Goal: Book appointment/travel/reservation

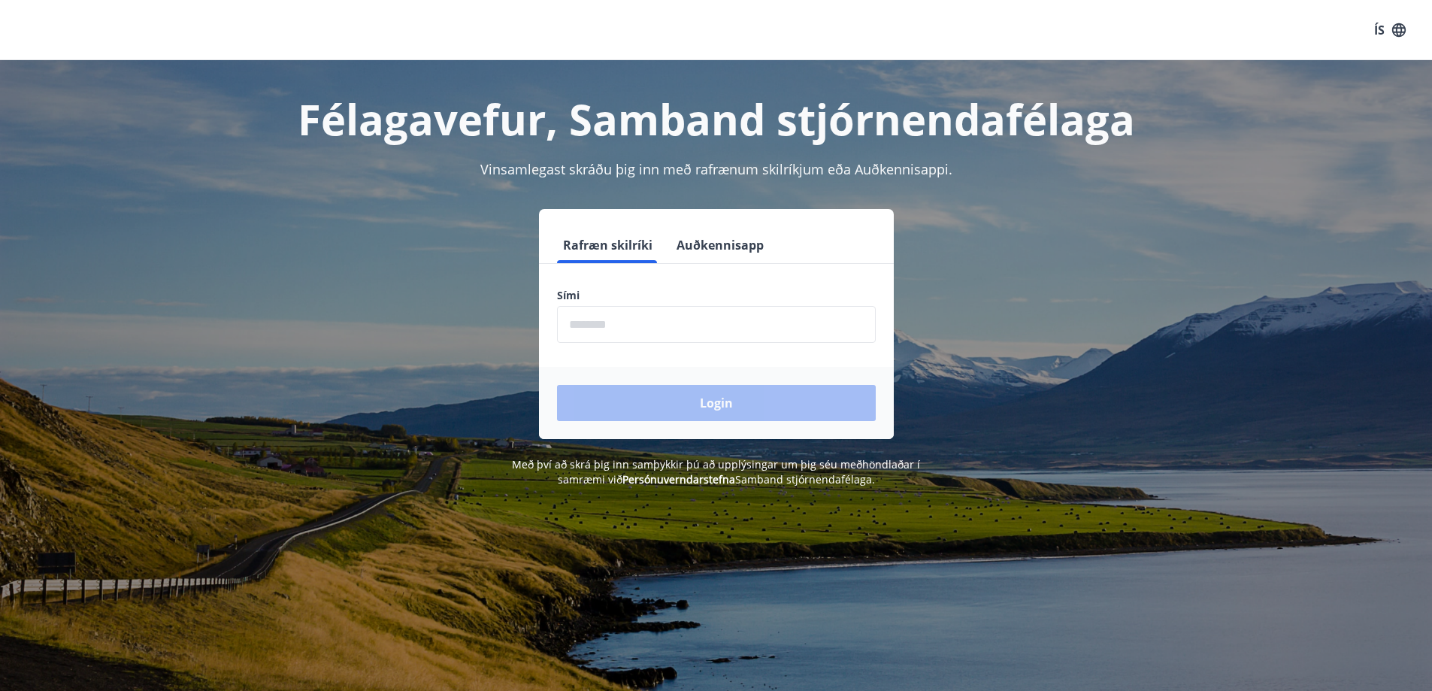
click at [583, 325] on input "phone" at bounding box center [716, 324] width 319 height 37
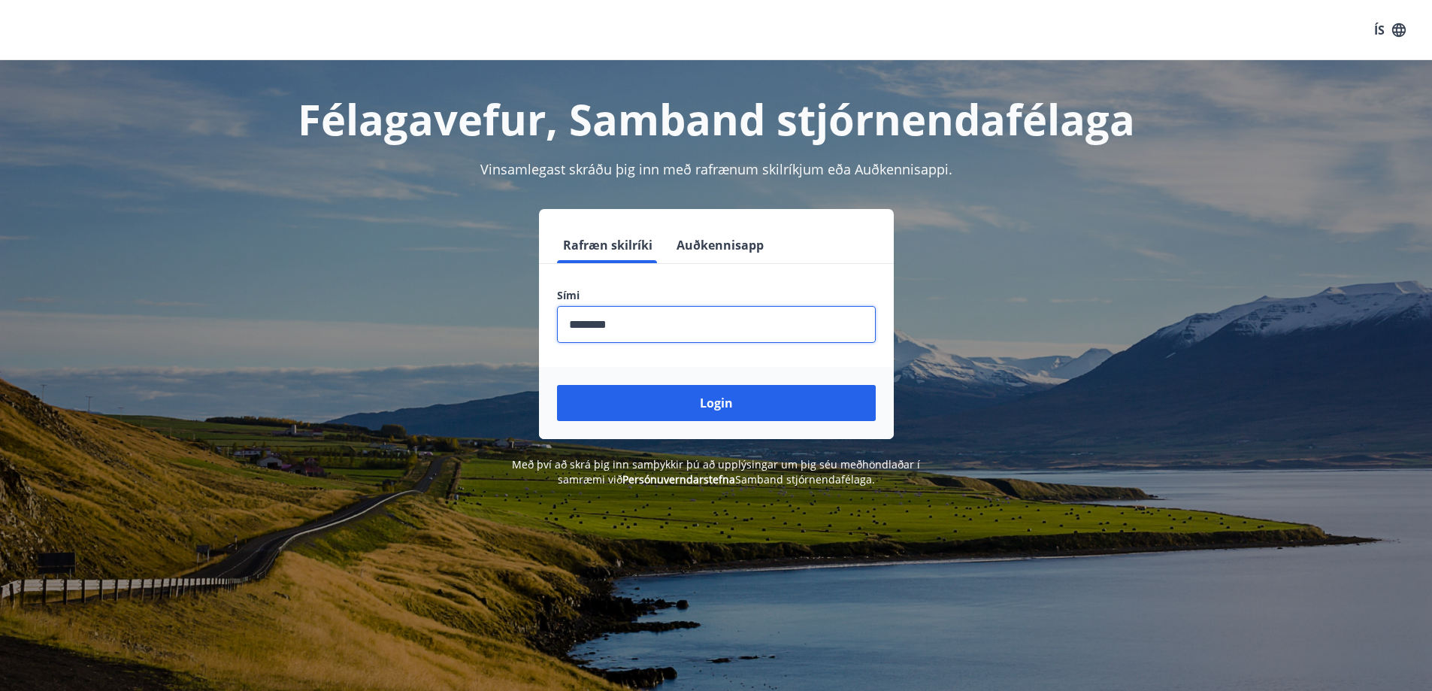
type input "********"
click at [557, 385] on button "Login" at bounding box center [716, 403] width 319 height 36
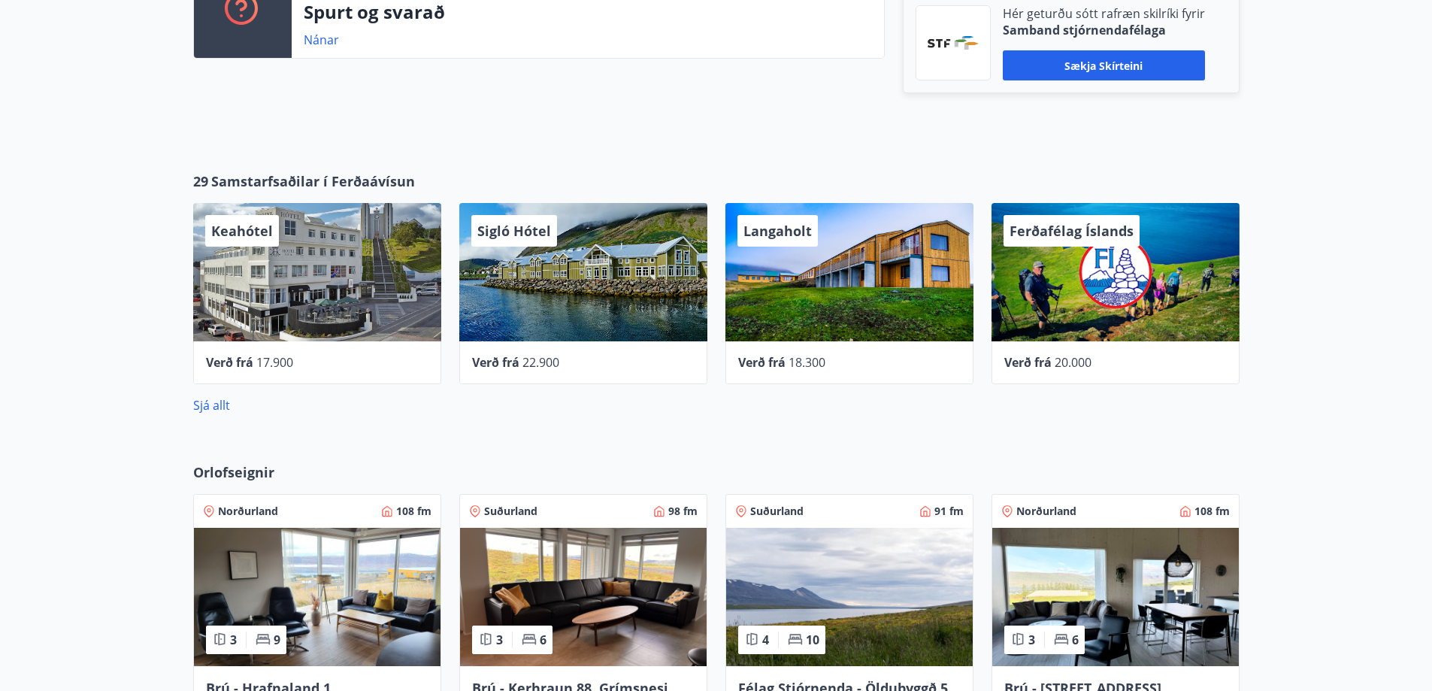
scroll to position [737, 0]
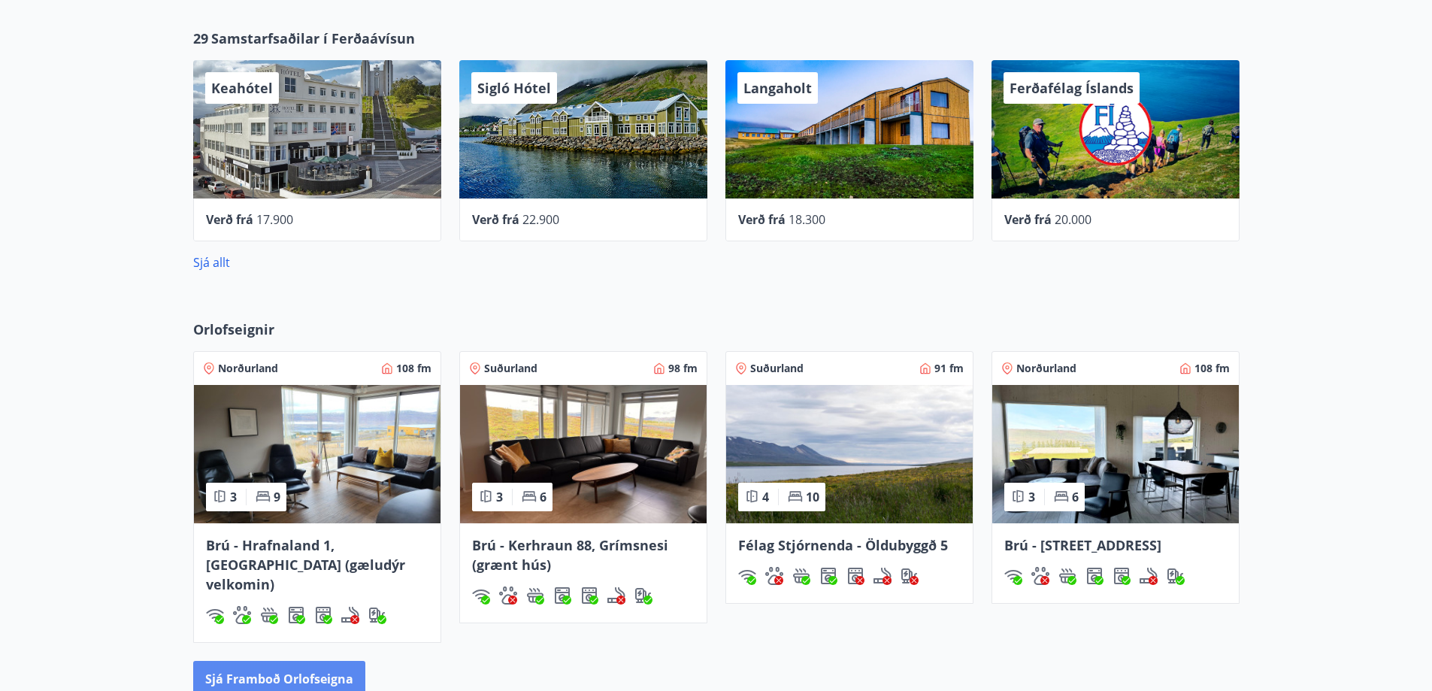
click at [269, 661] on button "Sjá framboð orlofseigna" at bounding box center [279, 679] width 172 height 36
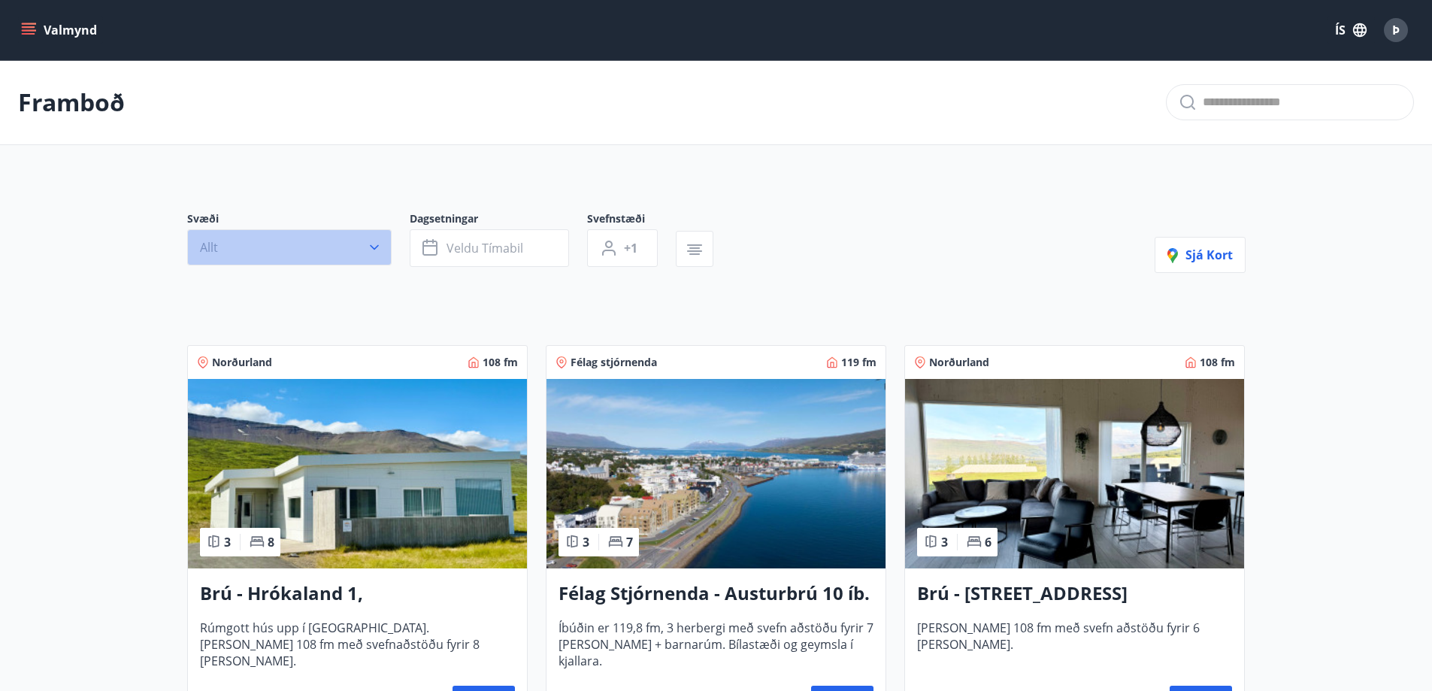
click at [376, 245] on icon "button" at bounding box center [374, 247] width 15 height 15
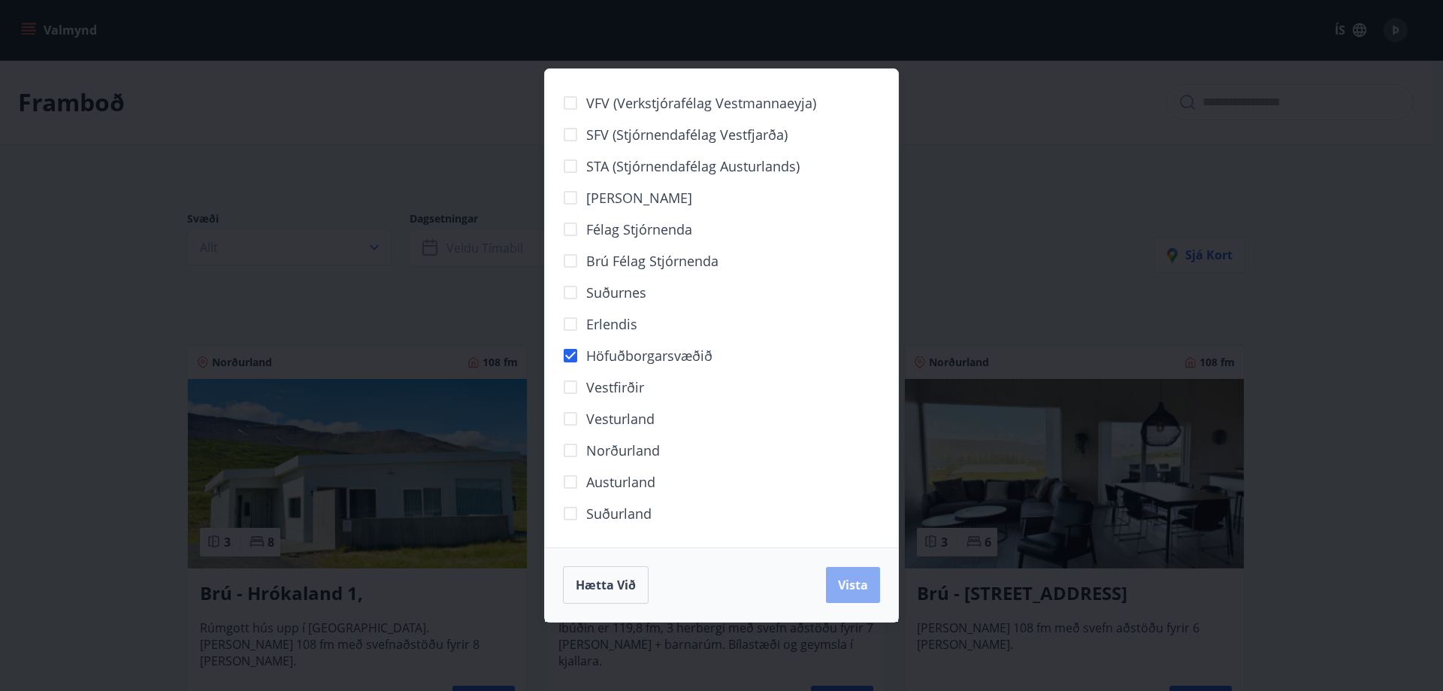
click at [867, 586] on span "Vista" at bounding box center [853, 585] width 30 height 17
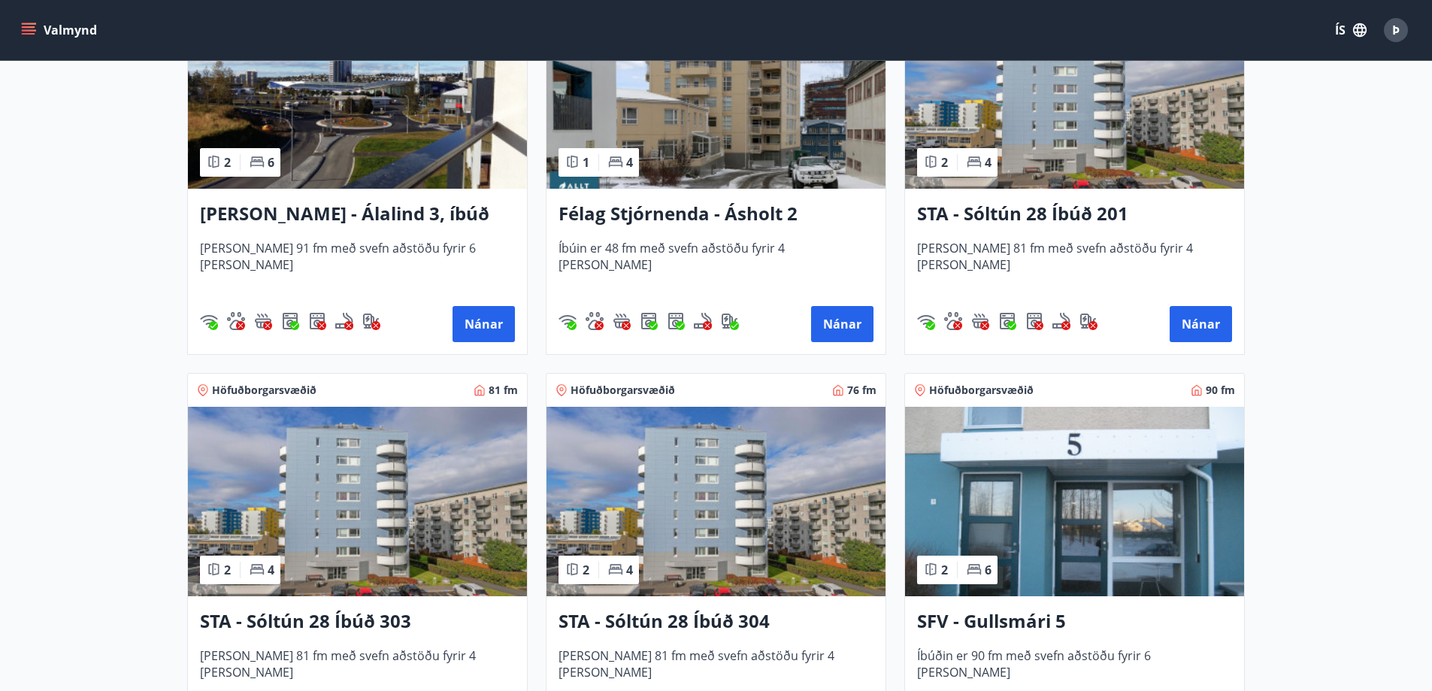
scroll to position [416, 0]
click at [823, 323] on button "Nánar" at bounding box center [842, 323] width 62 height 36
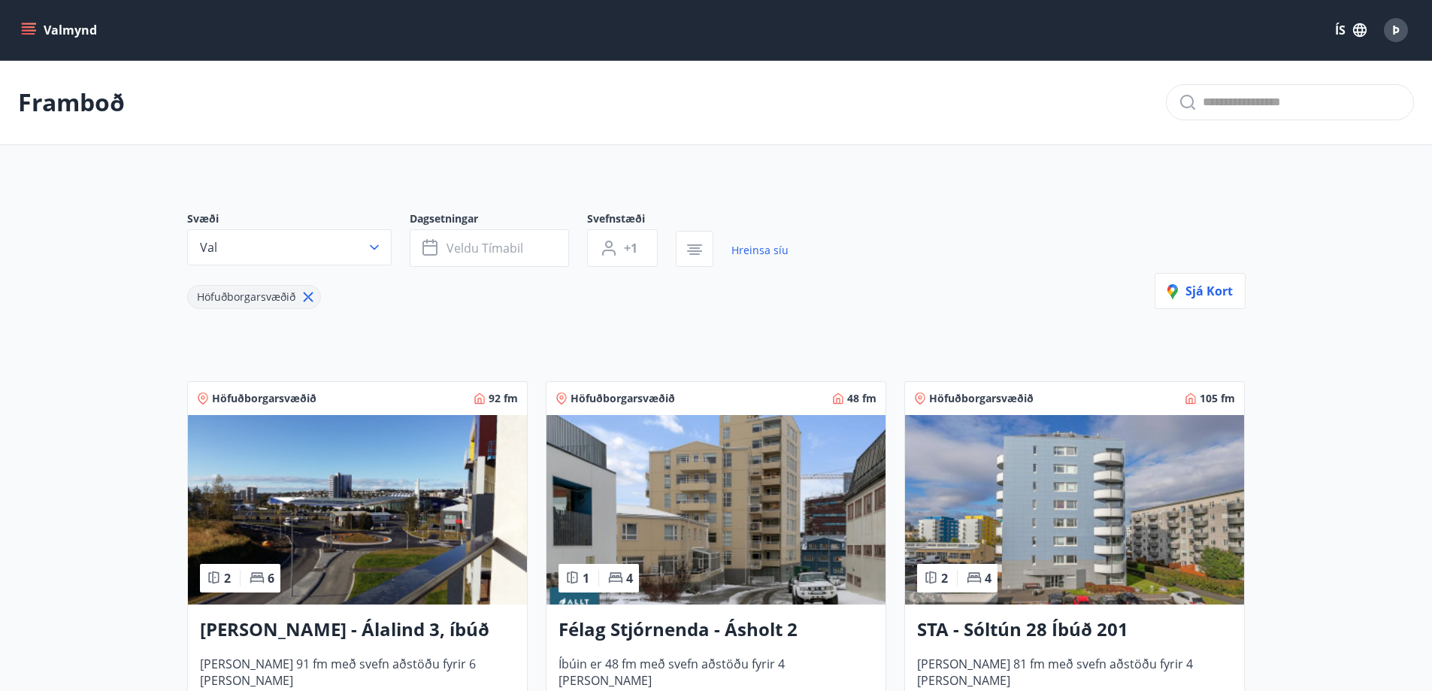
click at [25, 28] on icon "menu" at bounding box center [29, 27] width 14 height 2
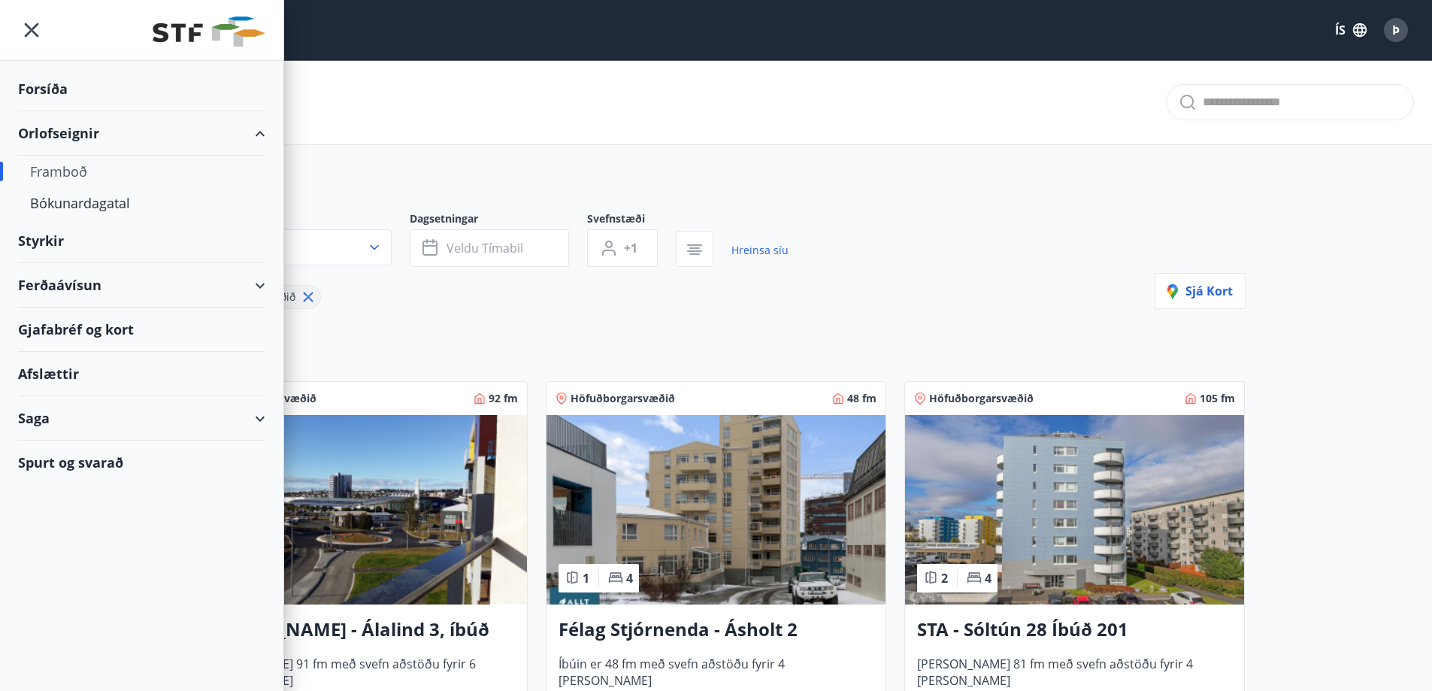
click at [64, 129] on div "Orlofseignir" at bounding box center [141, 133] width 247 height 44
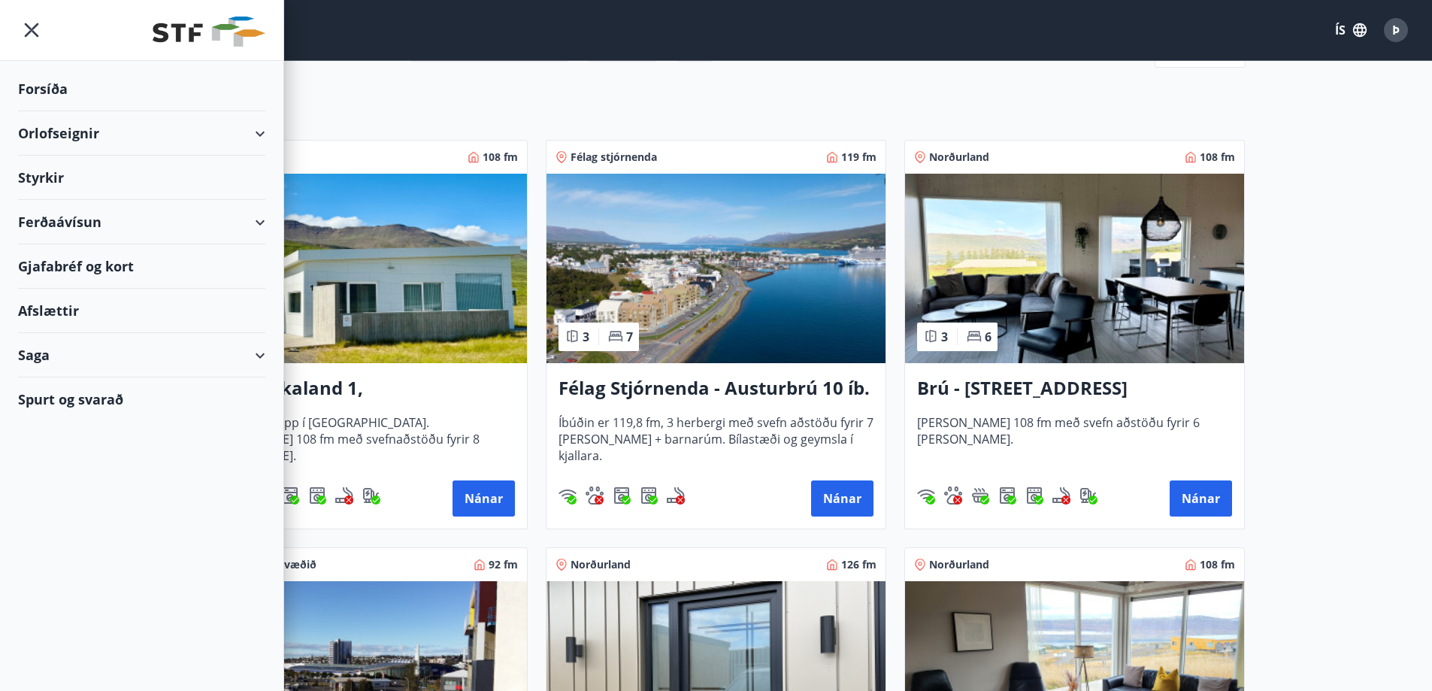
scroll to position [301, 0]
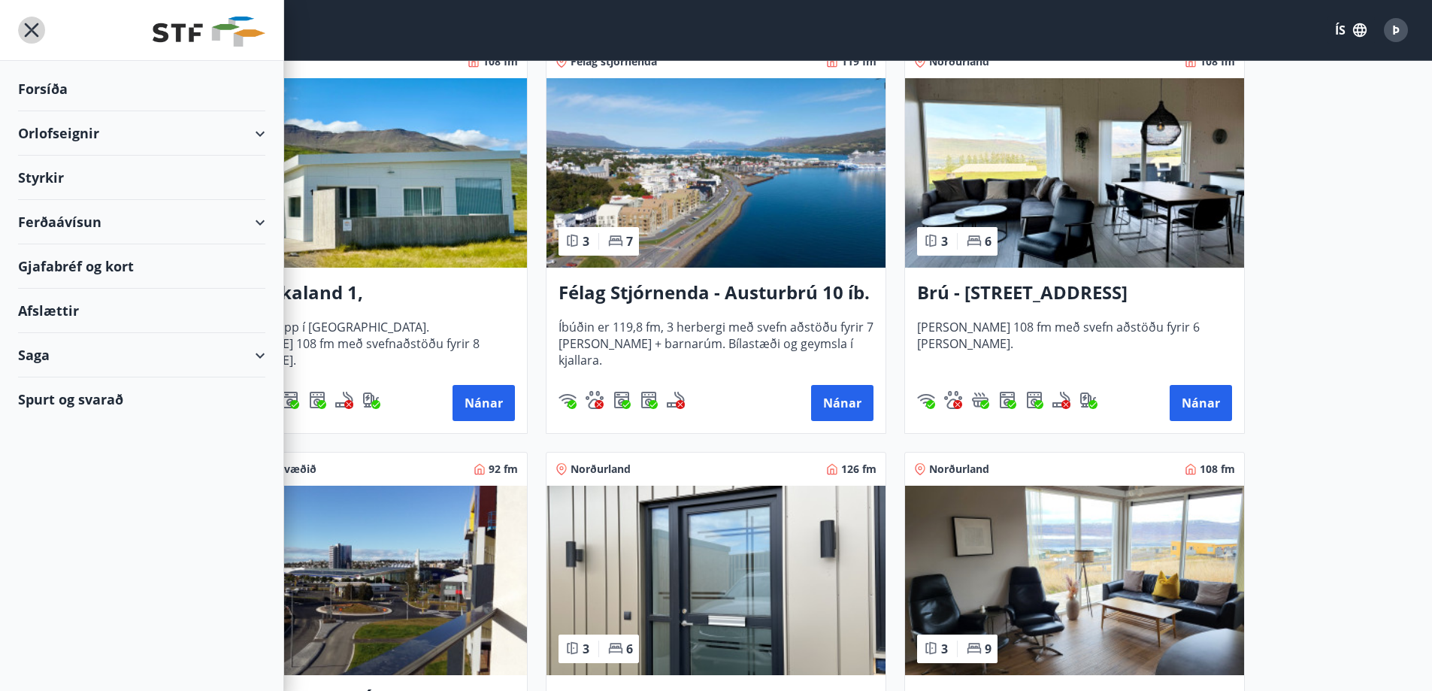
click at [29, 29] on icon "menu" at bounding box center [31, 30] width 27 height 27
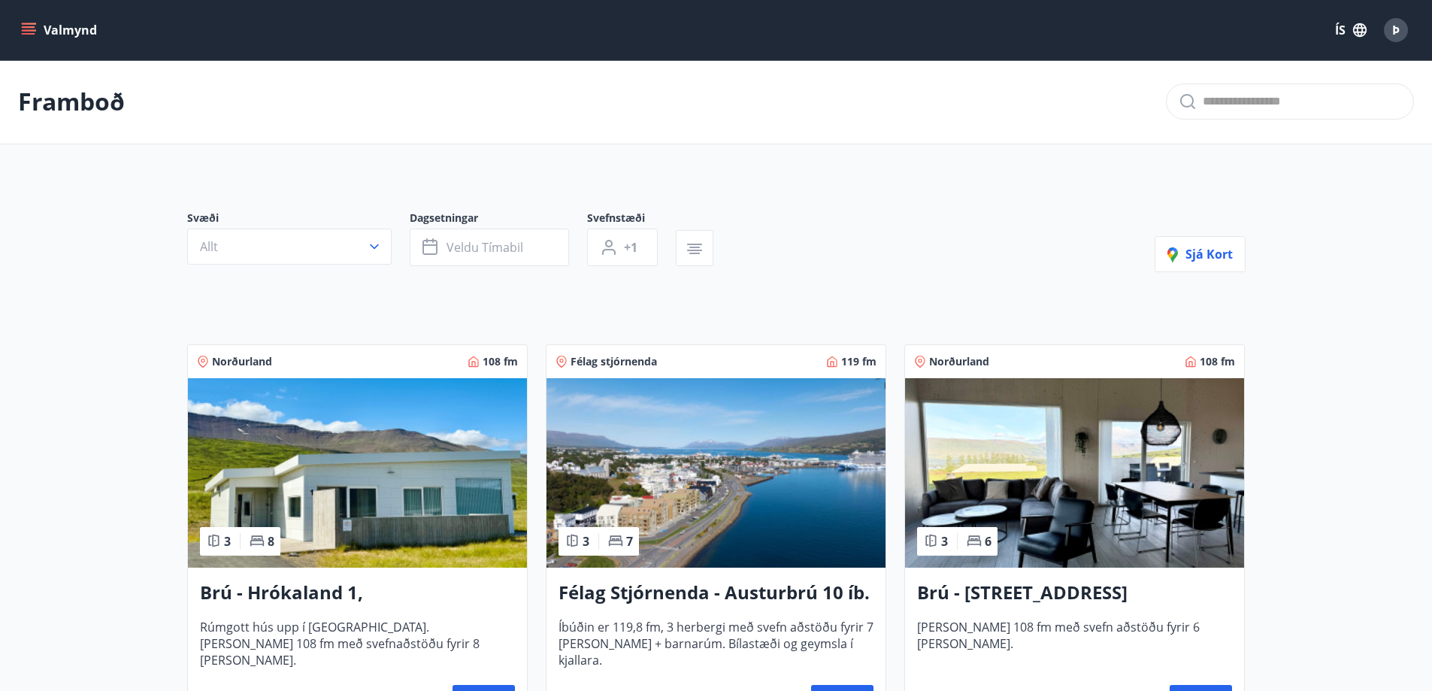
scroll to position [0, 0]
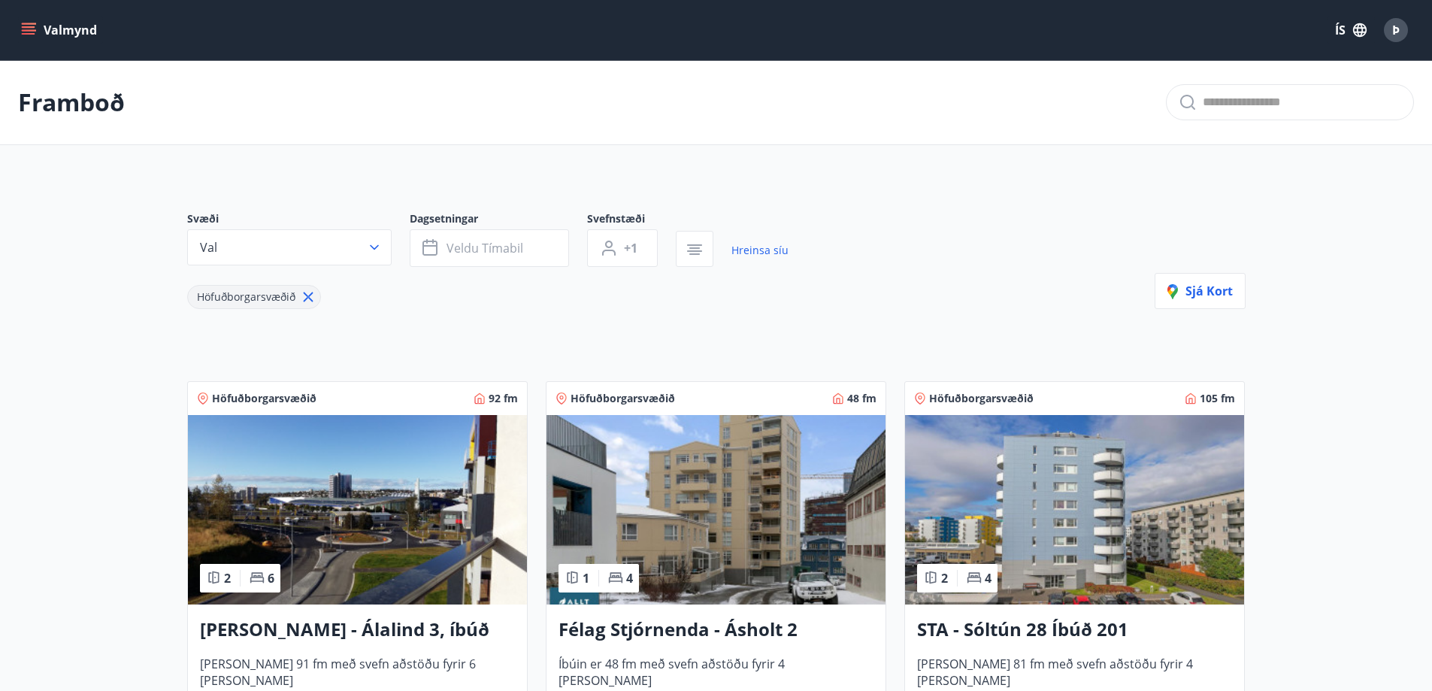
click at [26, 29] on icon "menu" at bounding box center [28, 30] width 15 height 15
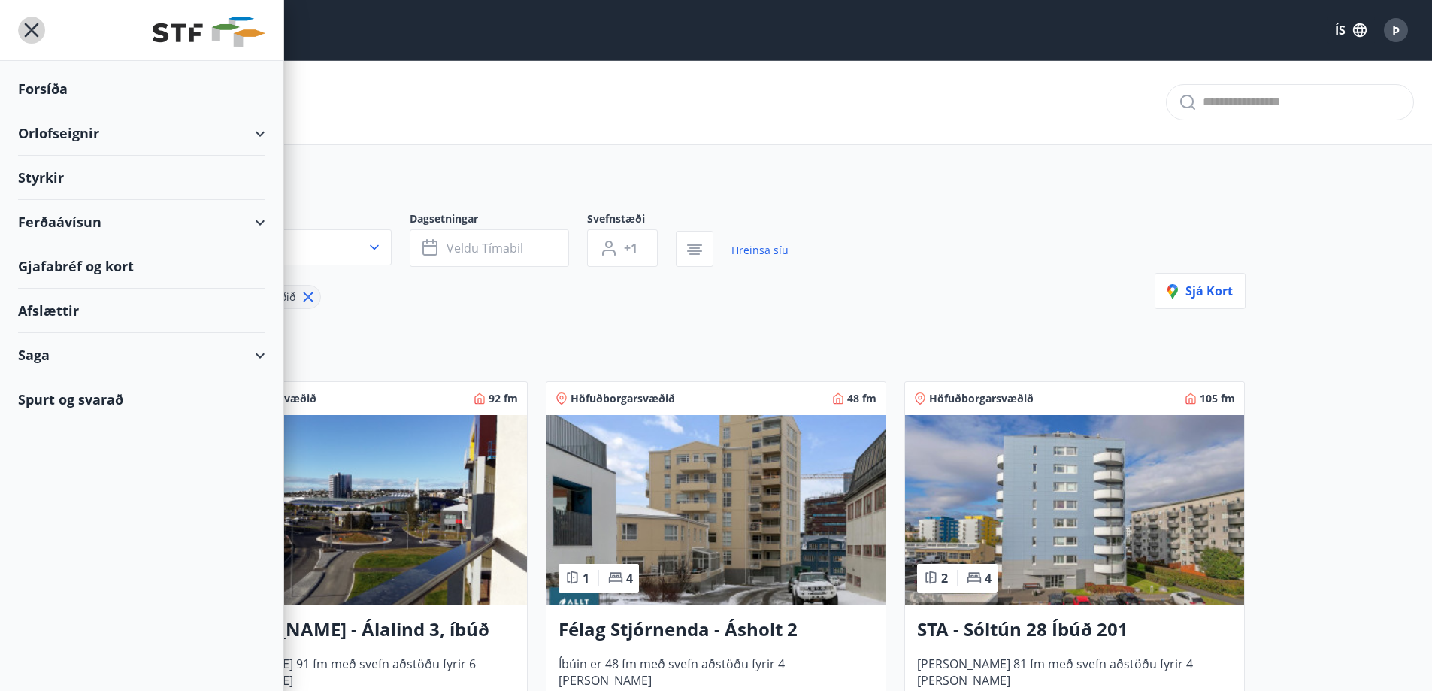
click at [33, 31] on icon "menu" at bounding box center [32, 30] width 14 height 14
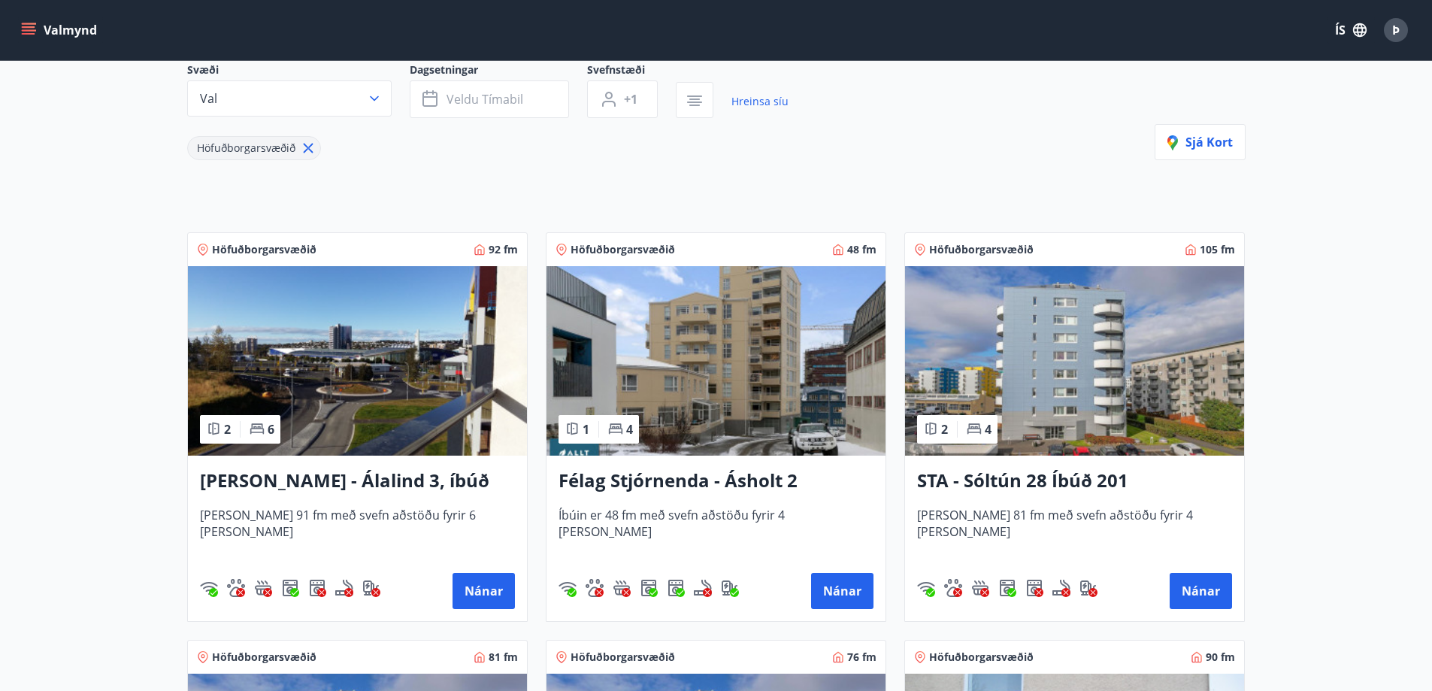
scroll to position [150, 0]
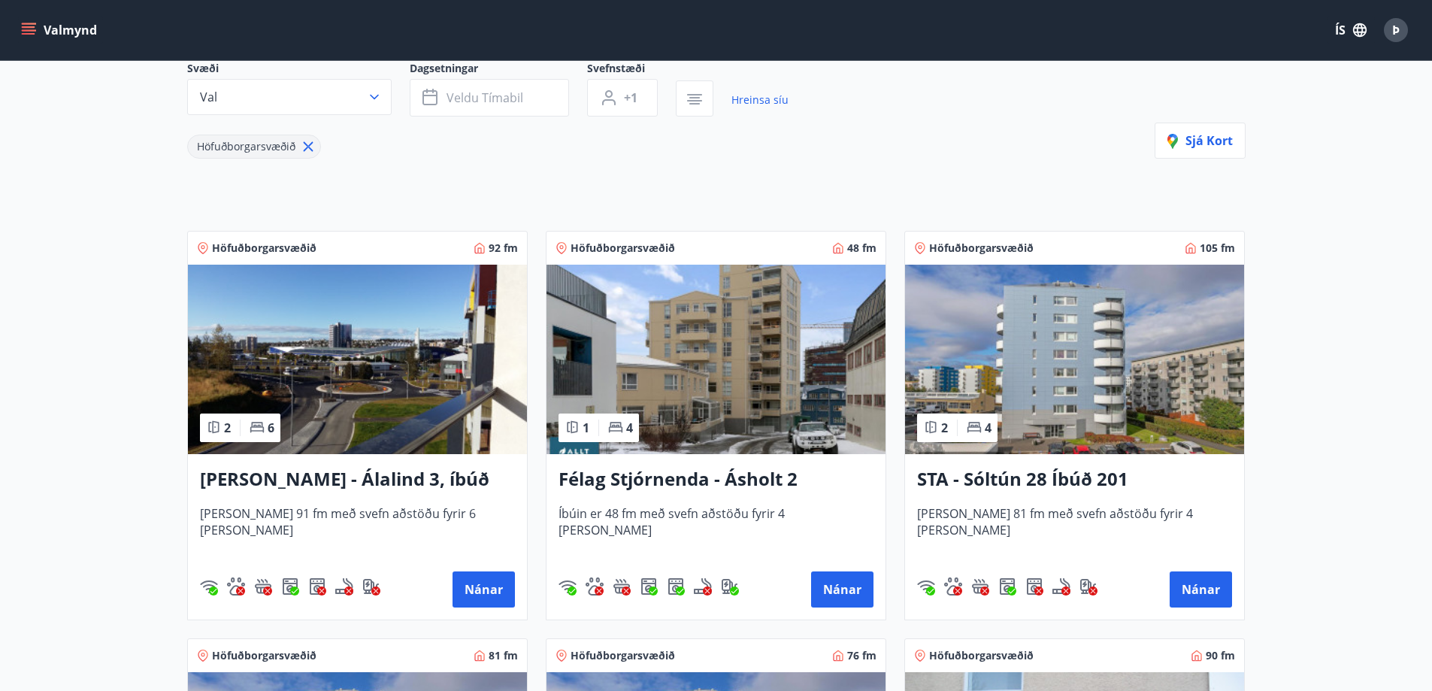
click at [631, 418] on div "1 4" at bounding box center [599, 427] width 80 height 29
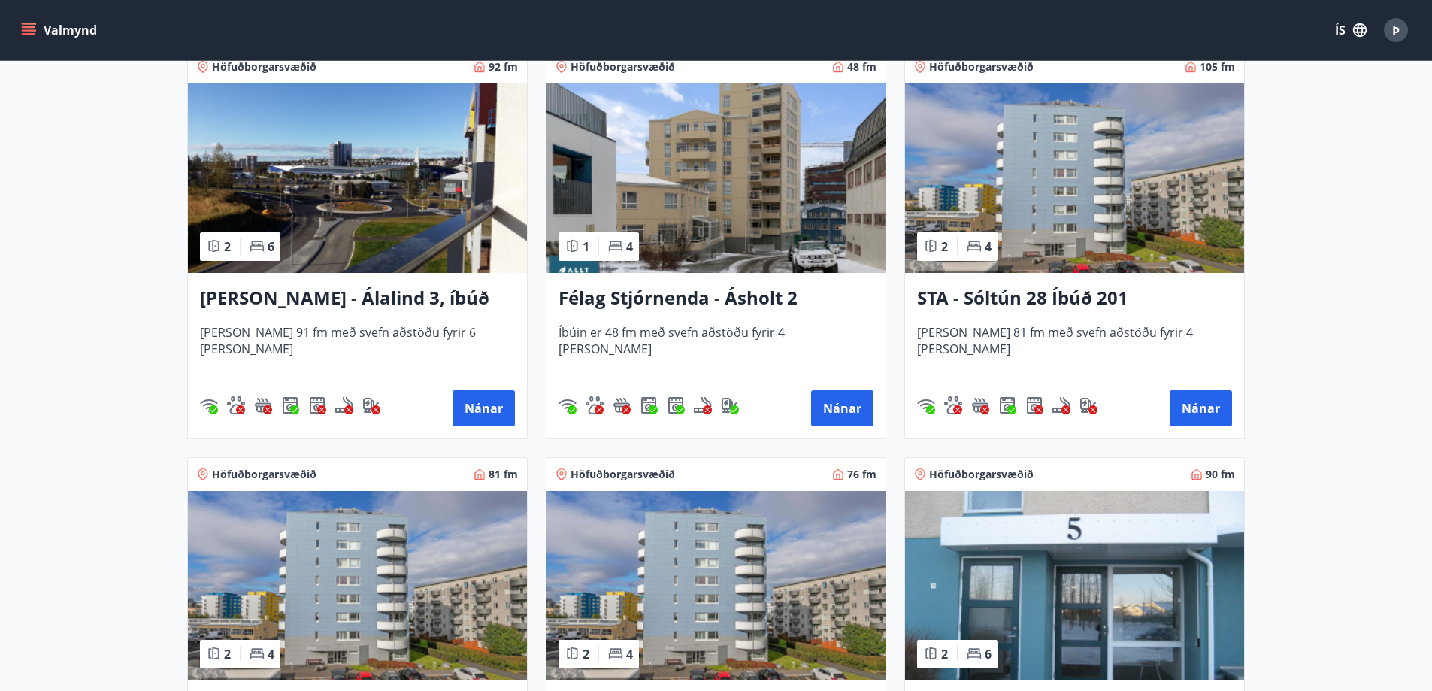
scroll to position [376, 0]
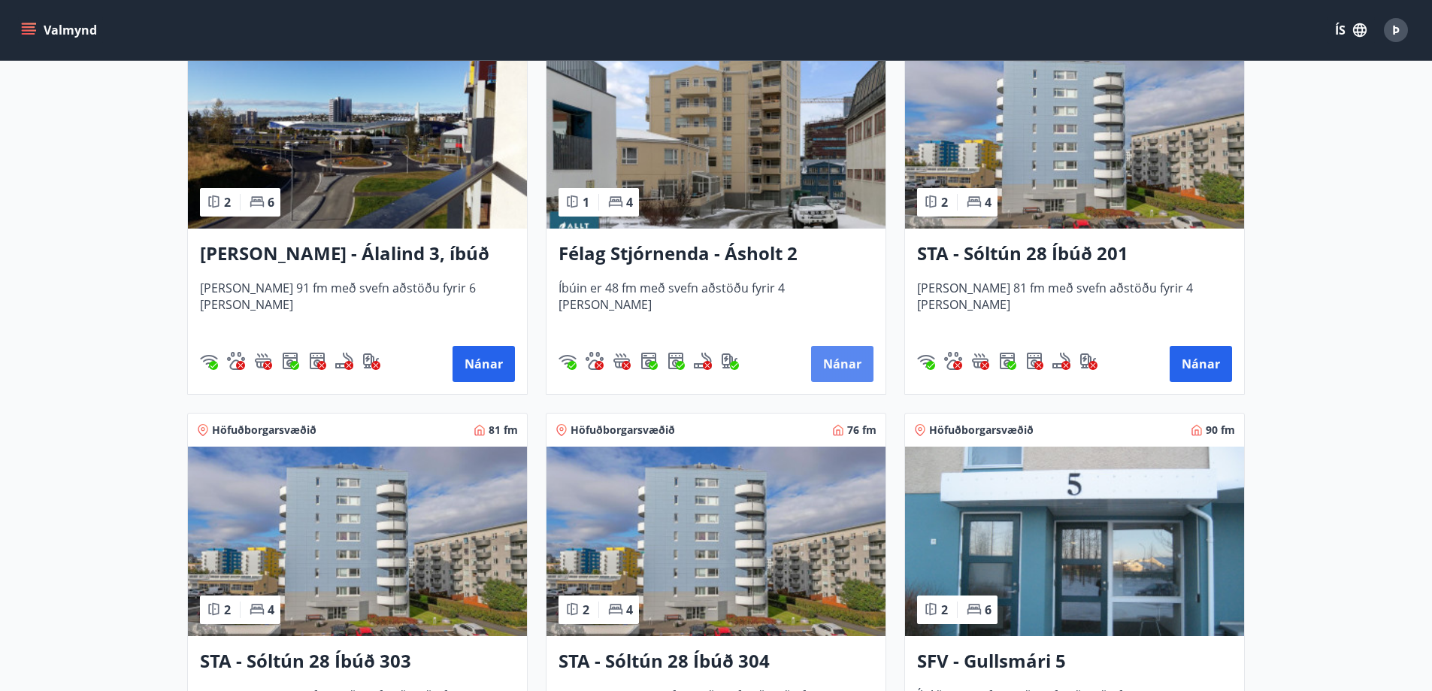
click at [849, 359] on button "Nánar" at bounding box center [842, 364] width 62 height 36
click at [1212, 361] on button "Nánar" at bounding box center [1201, 364] width 62 height 36
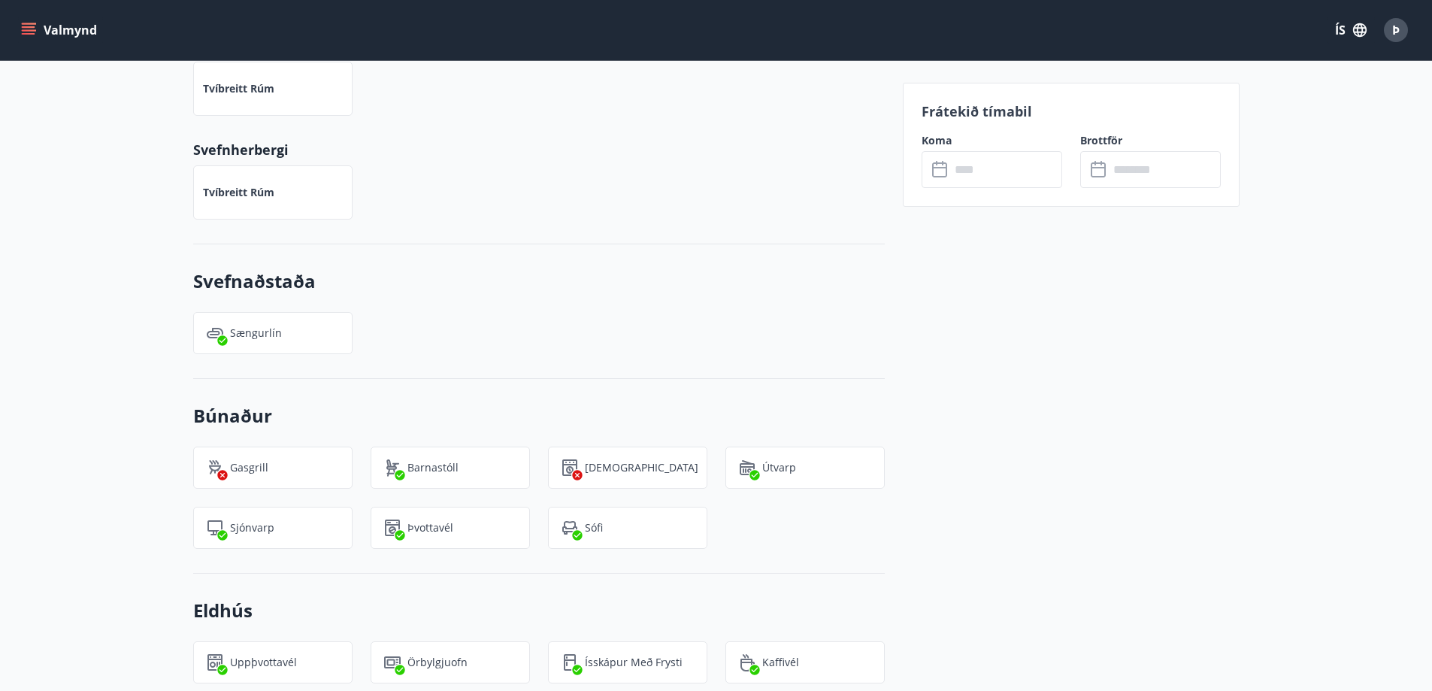
scroll to position [752, 0]
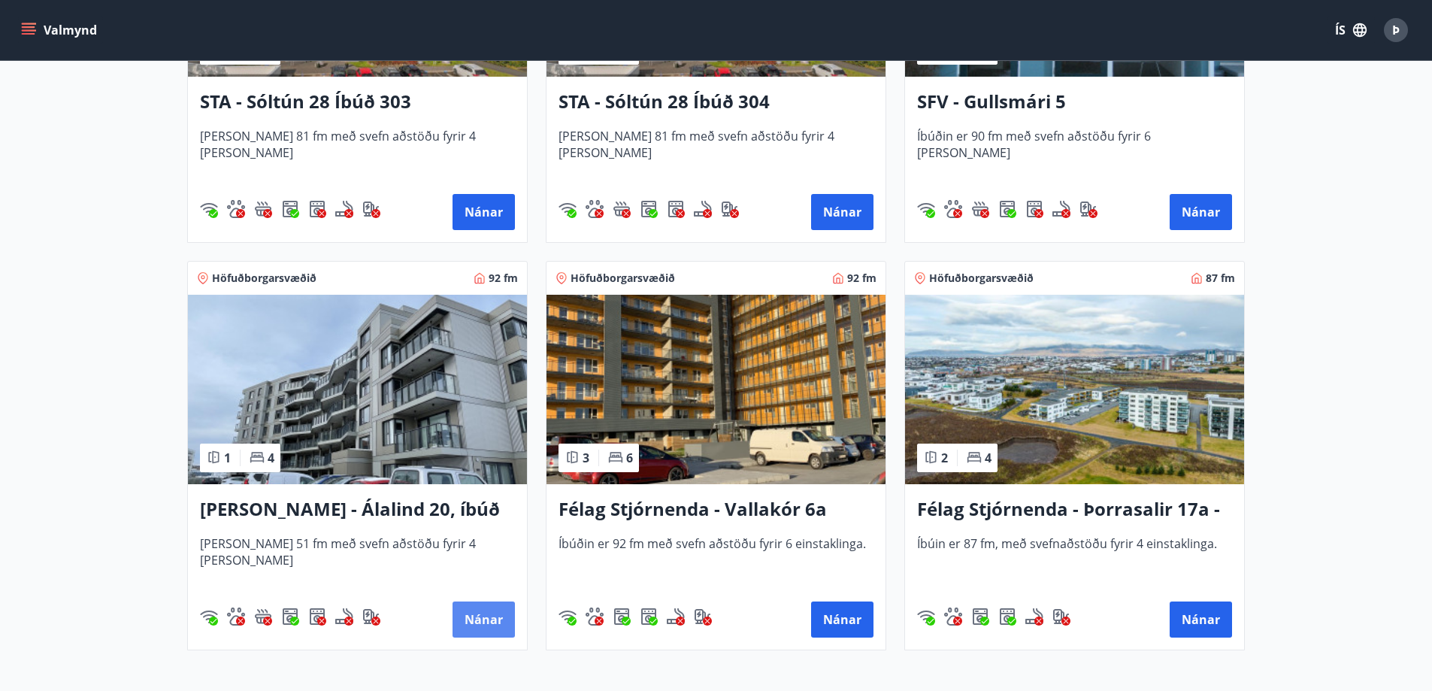
scroll to position [1093, 0]
